Goal: Information Seeking & Learning: Understand process/instructions

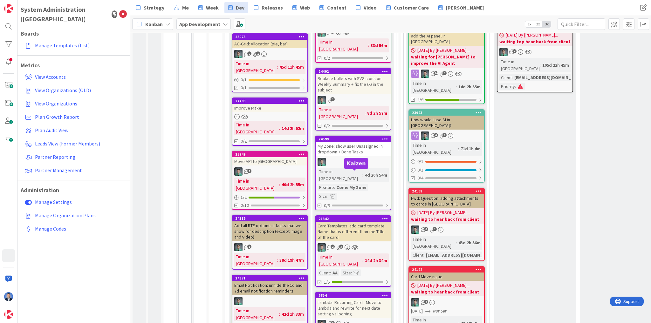
scroll to position [178, 0]
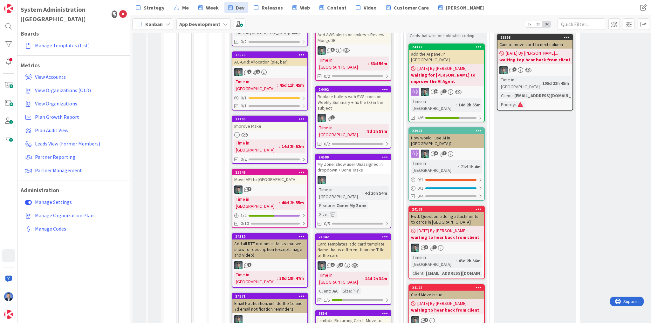
click at [337, 160] on div "My Zone: show user Unassigned in dropdown + Done Tasks" at bounding box center [353, 167] width 75 height 14
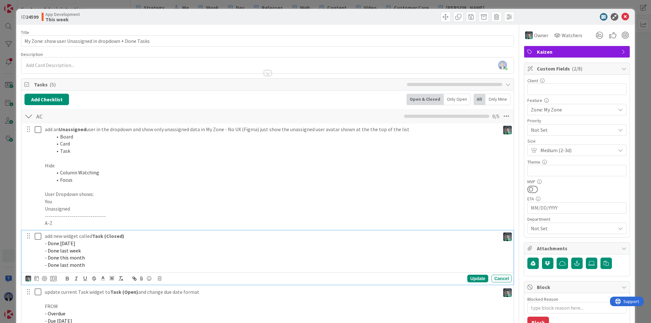
click at [122, 249] on p "- Done last week" at bounding box center [271, 250] width 453 height 7
drag, startPoint x: 80, startPoint y: 263, endPoint x: 43, endPoint y: 237, distance: 45.8
click at [43, 237] on div "add new widget called Task (Closed) - Done [DATE] - Done last week - Done this …" at bounding box center [271, 251] width 458 height 40
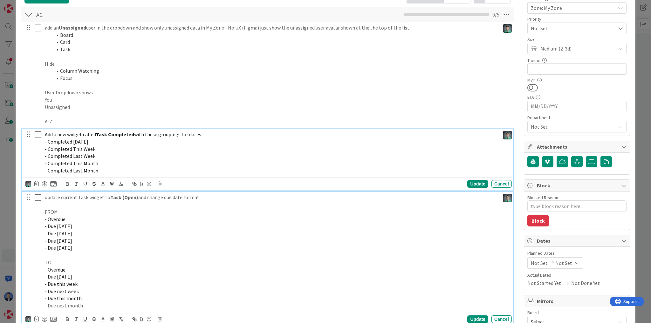
click at [84, 225] on p "- Due [DATE]" at bounding box center [271, 226] width 453 height 7
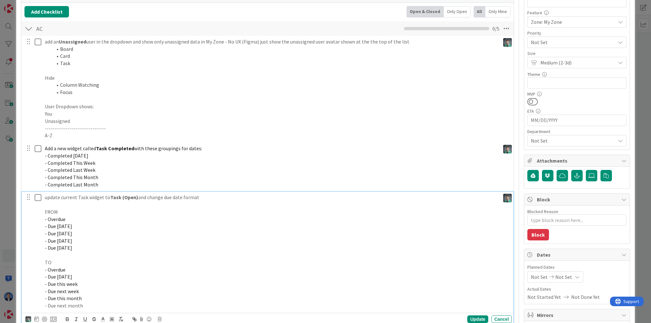
drag, startPoint x: 209, startPoint y: 198, endPoint x: 34, endPoint y: 198, distance: 175.3
click at [34, 198] on div "update current Task widget to Task (Open) and change due date format FROM - Ove…" at bounding box center [268, 252] width 488 height 120
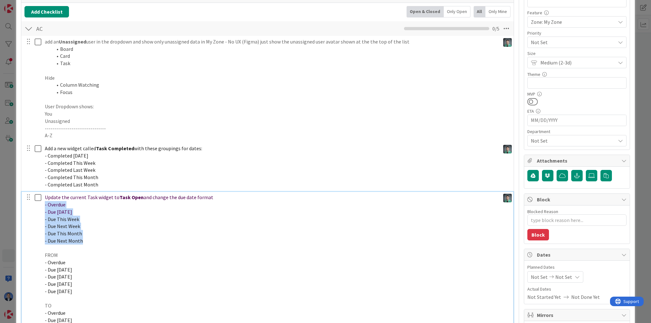
drag, startPoint x: 95, startPoint y: 240, endPoint x: 37, endPoint y: 204, distance: 68.7
click at [37, 204] on div "Update the current Task widget to Task Open and change the due date format - Ov…" at bounding box center [268, 273] width 488 height 163
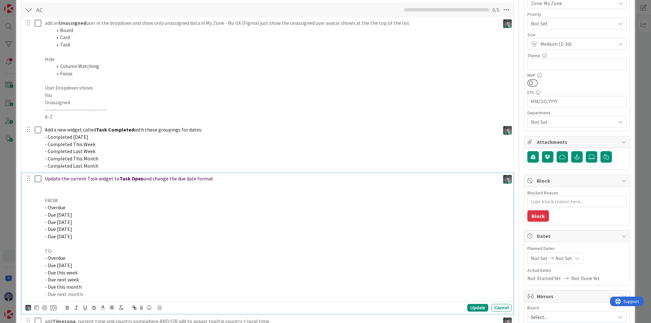
scroll to position [164, 0]
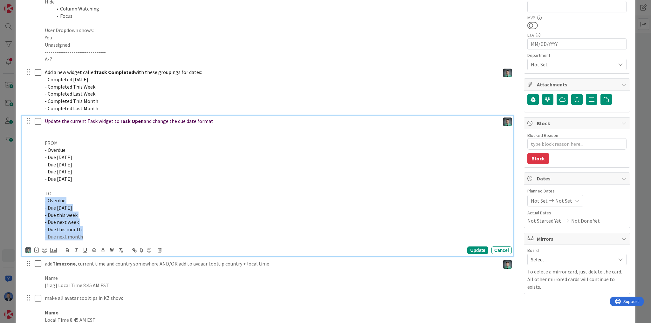
drag, startPoint x: 46, startPoint y: 231, endPoint x: 31, endPoint y: 203, distance: 32.5
click at [31, 203] on div "Update the current Task widget to Task Open and change the due date format FROM…" at bounding box center [268, 179] width 488 height 127
click at [48, 132] on p at bounding box center [271, 135] width 453 height 7
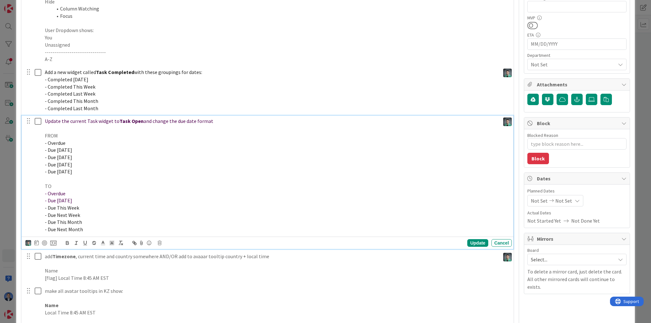
click at [152, 177] on p at bounding box center [271, 179] width 453 height 7
click at [473, 242] on div "Update" at bounding box center [478, 244] width 21 height 8
type textarea "x"
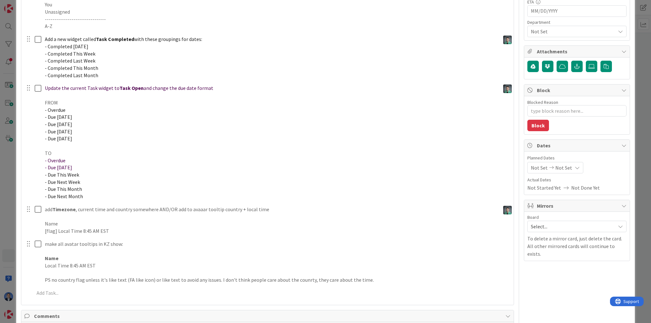
scroll to position [266, 0]
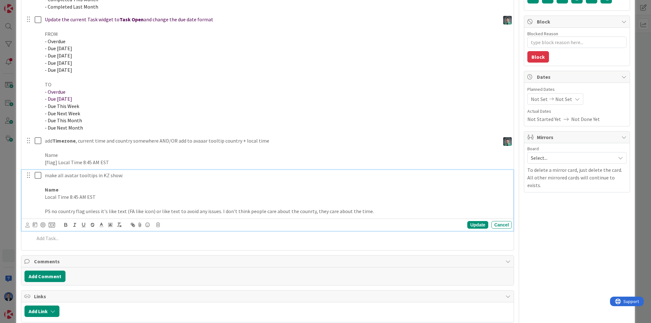
click at [96, 183] on p at bounding box center [277, 182] width 465 height 7
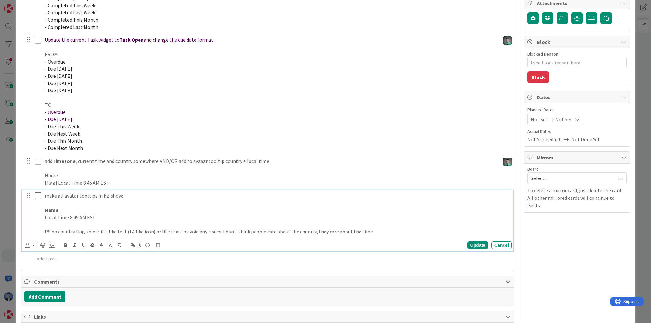
scroll to position [164, 0]
